Goal: Find contact information: Find contact information

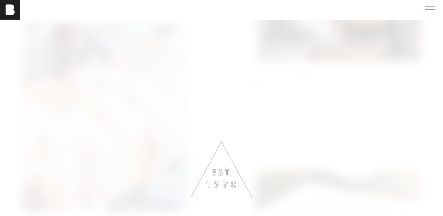
scroll to position [1471, 0]
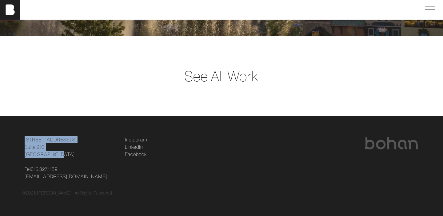
drag, startPoint x: 19, startPoint y: 155, endPoint x: 49, endPoint y: 155, distance: 29.8
click at [49, 155] on div "[STREET_ADDRESS] [STREET_ADDRESS] Tel [PHONE_NUMBER] [EMAIL_ADDRESS][DOMAIN_NAM…" at bounding box center [221, 158] width 406 height 44
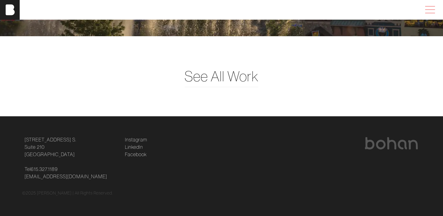
click at [426, 9] on span at bounding box center [428, 9] width 14 height 11
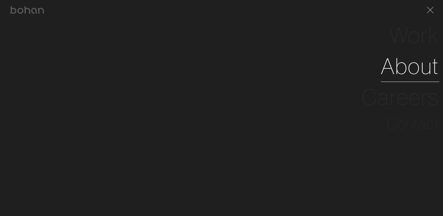
click at [416, 70] on link "About" at bounding box center [409, 66] width 58 height 31
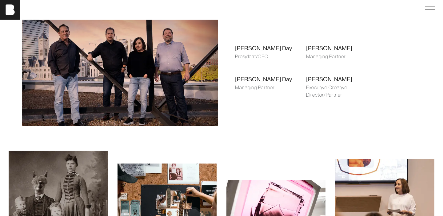
scroll to position [361, 0]
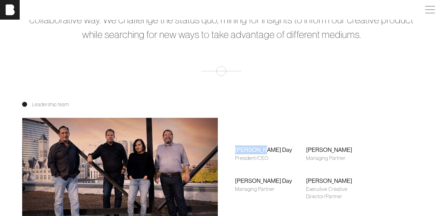
drag, startPoint x: 234, startPoint y: 148, endPoint x: 263, endPoint y: 148, distance: 28.9
click at [263, 148] on div "[PERSON_NAME] Day President/CEO [PERSON_NAME] Managing Partner [PERSON_NAME] Ma…" at bounding box center [306, 172] width 162 height 89
copy div "[PERSON_NAME] Day"
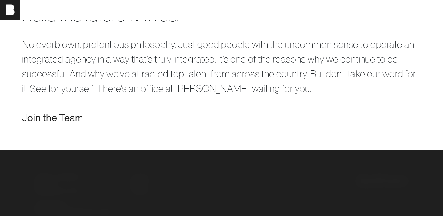
scroll to position [1240, 0]
